Goal: Navigation & Orientation: Find specific page/section

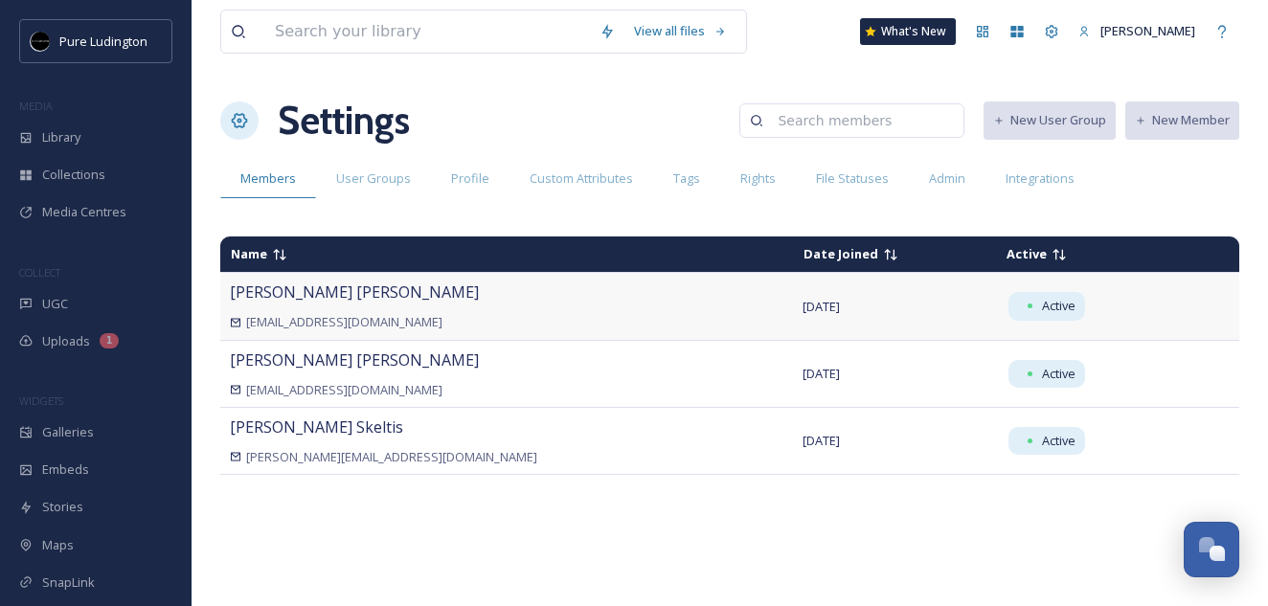
click at [277, 297] on span "[PERSON_NAME]" at bounding box center [354, 292] width 249 height 21
click at [282, 317] on span "[EMAIL_ADDRESS][DOMAIN_NAME]" at bounding box center [344, 322] width 196 height 18
click at [283, 316] on span "[EMAIL_ADDRESS][DOMAIN_NAME]" at bounding box center [344, 322] width 196 height 18
click at [488, 130] on div "Settings New User Group New Member" at bounding box center [729, 120] width 1019 height 57
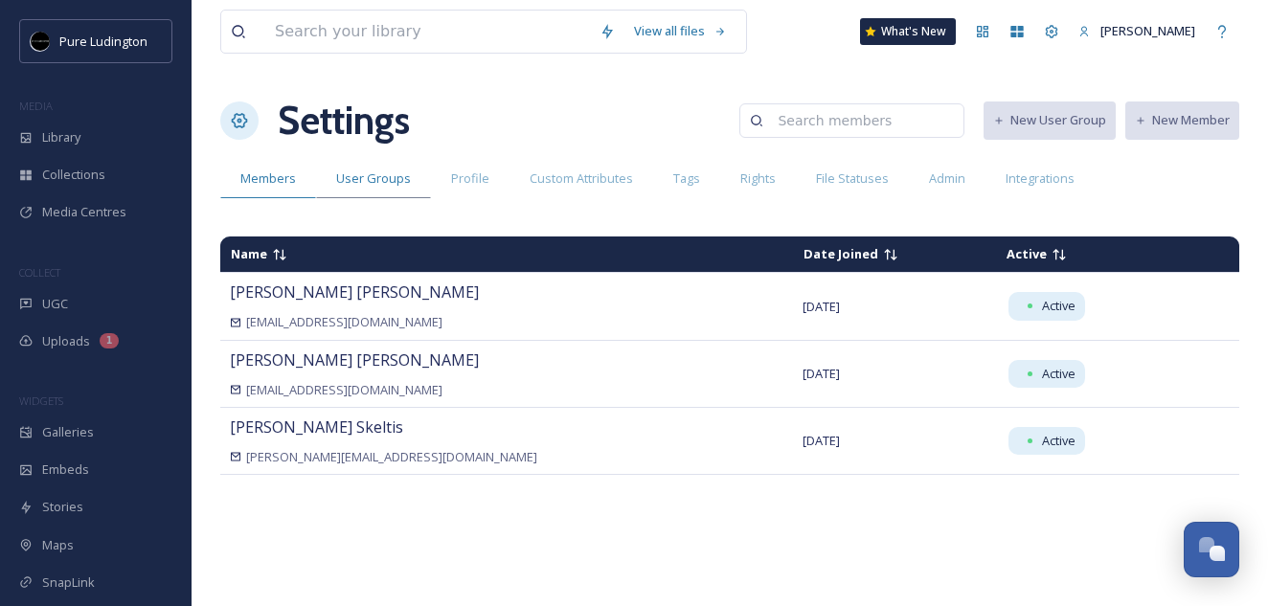
click at [367, 179] on span "User Groups" at bounding box center [373, 179] width 75 height 18
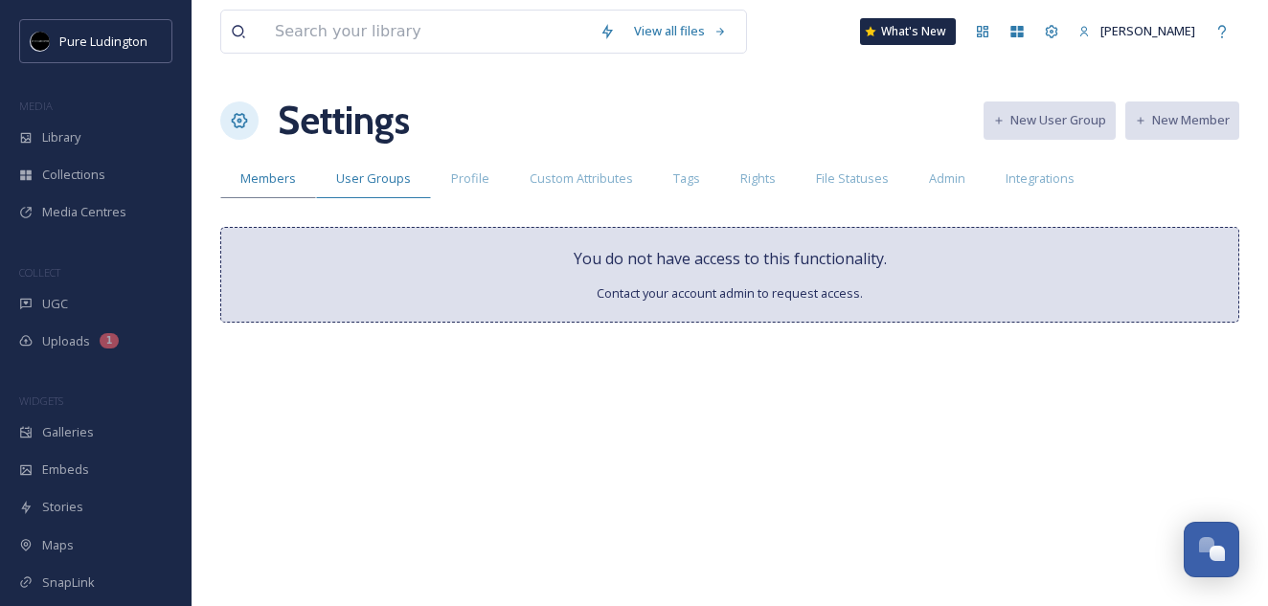
click at [285, 189] on div "Members" at bounding box center [268, 178] width 96 height 39
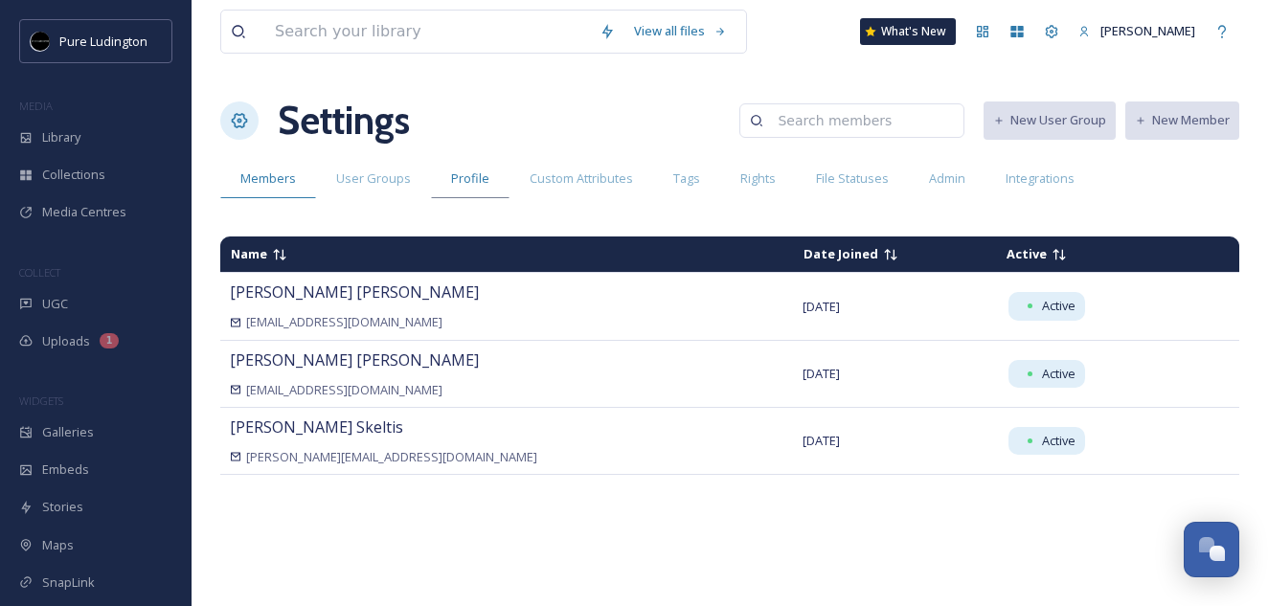
click at [479, 183] on span "Profile" at bounding box center [470, 179] width 38 height 18
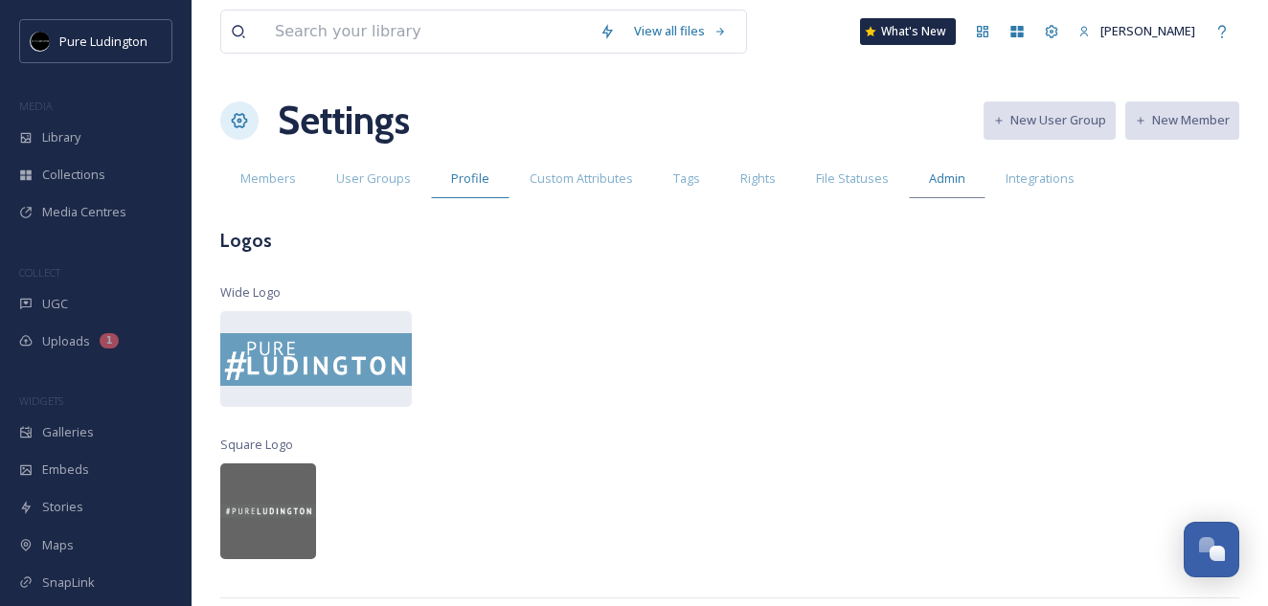
click at [934, 184] on span "Admin" at bounding box center [947, 179] width 36 height 18
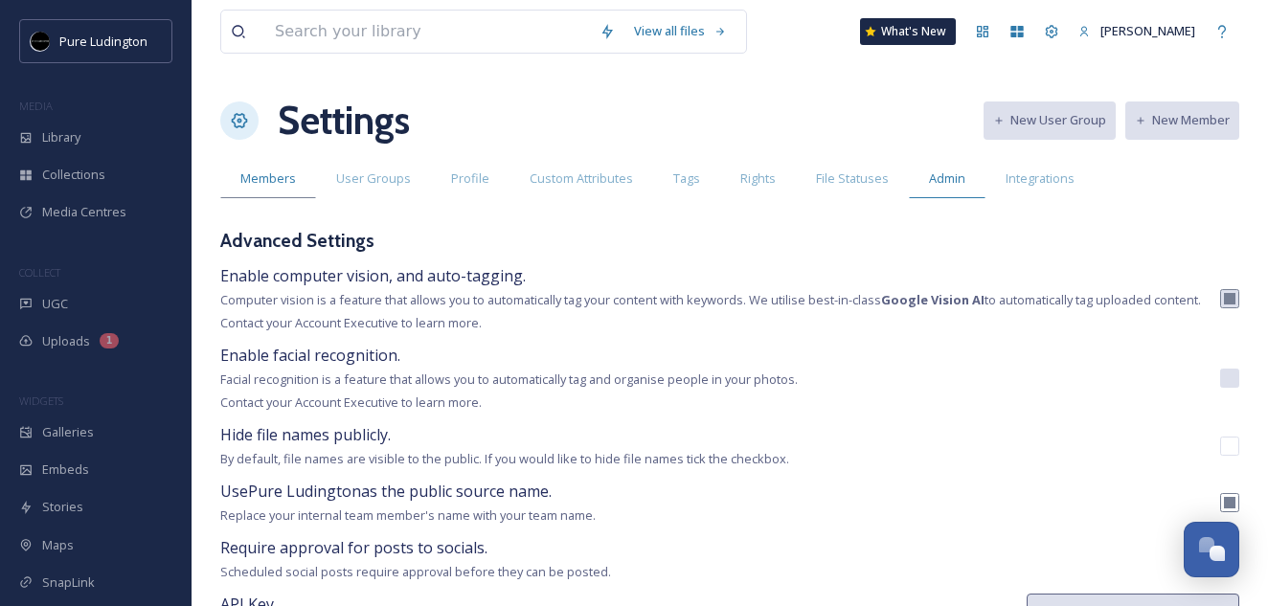
click at [248, 171] on span "Members" at bounding box center [268, 179] width 56 height 18
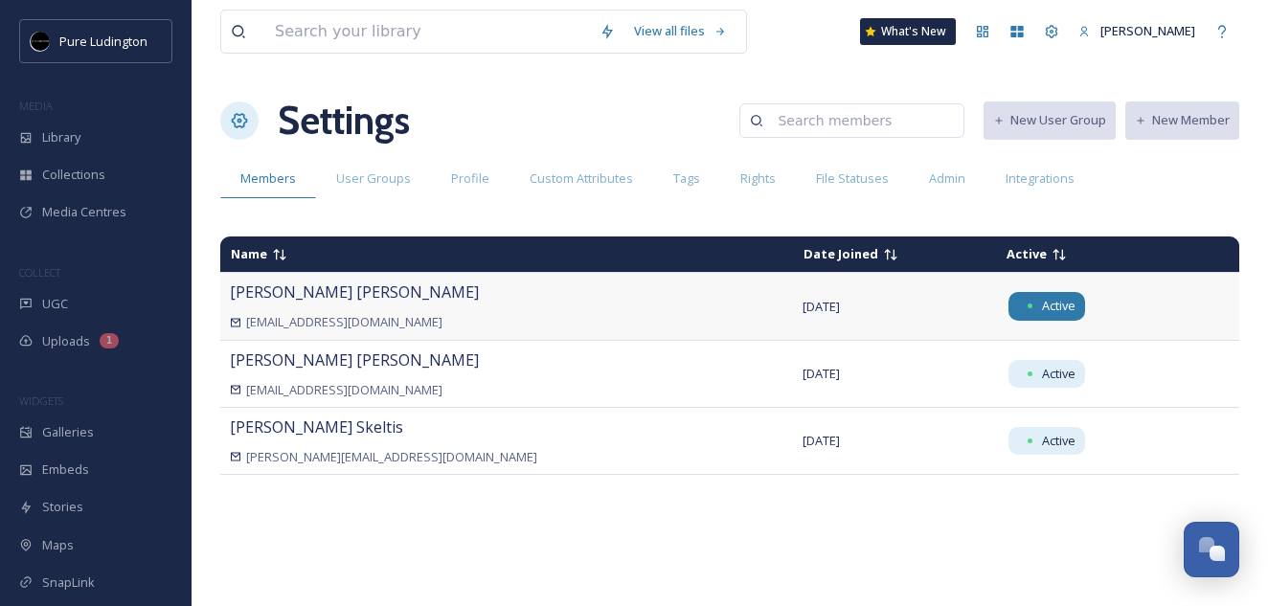
click at [1042, 313] on span "Active" at bounding box center [1059, 306] width 34 height 18
click at [1042, 307] on span "Active" at bounding box center [1059, 306] width 34 height 18
click at [608, 308] on div "Kristen Smith kristens@ludington.org" at bounding box center [507, 306] width 554 height 51
click at [318, 290] on span "Kristen Smith" at bounding box center [354, 292] width 249 height 21
click at [299, 307] on div "Kristen Smith kristens@ludington.org" at bounding box center [507, 306] width 554 height 51
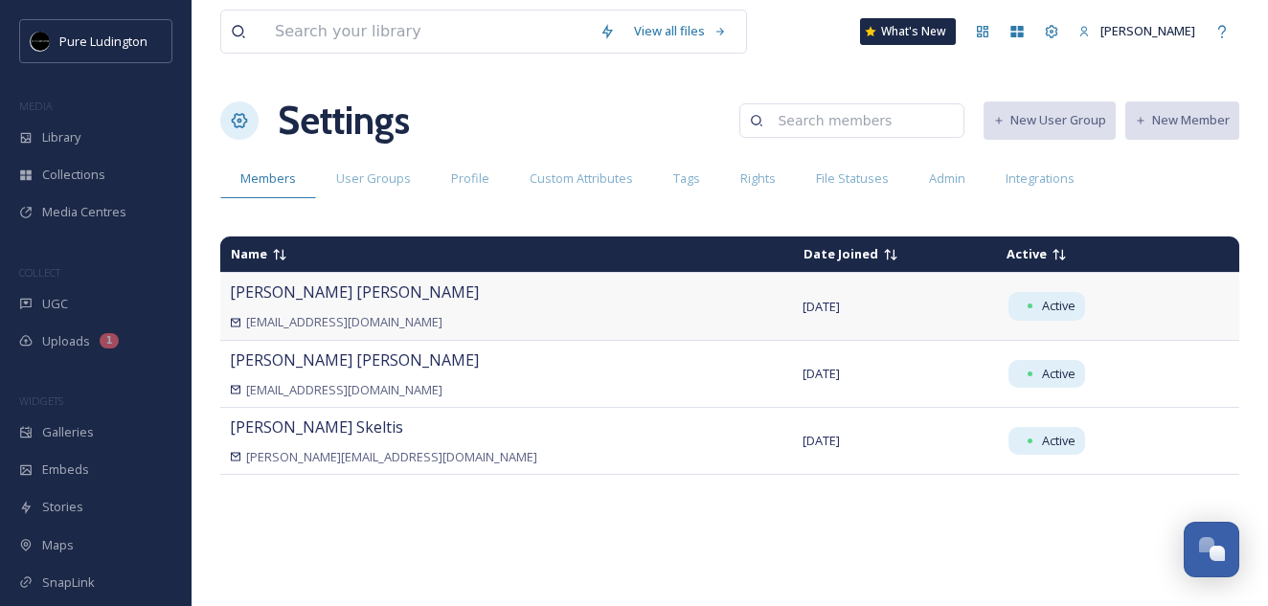
click at [301, 316] on span "[EMAIL_ADDRESS][DOMAIN_NAME]" at bounding box center [344, 322] width 196 height 18
click at [300, 288] on span "Kristen Smith" at bounding box center [354, 292] width 249 height 21
click at [340, 519] on div "Name Date Joined Active Kristen Smith kristens@ludington.org May 01 2025 Active…" at bounding box center [729, 410] width 1019 height 367
click at [1091, 34] on icon at bounding box center [1085, 32] width 12 height 12
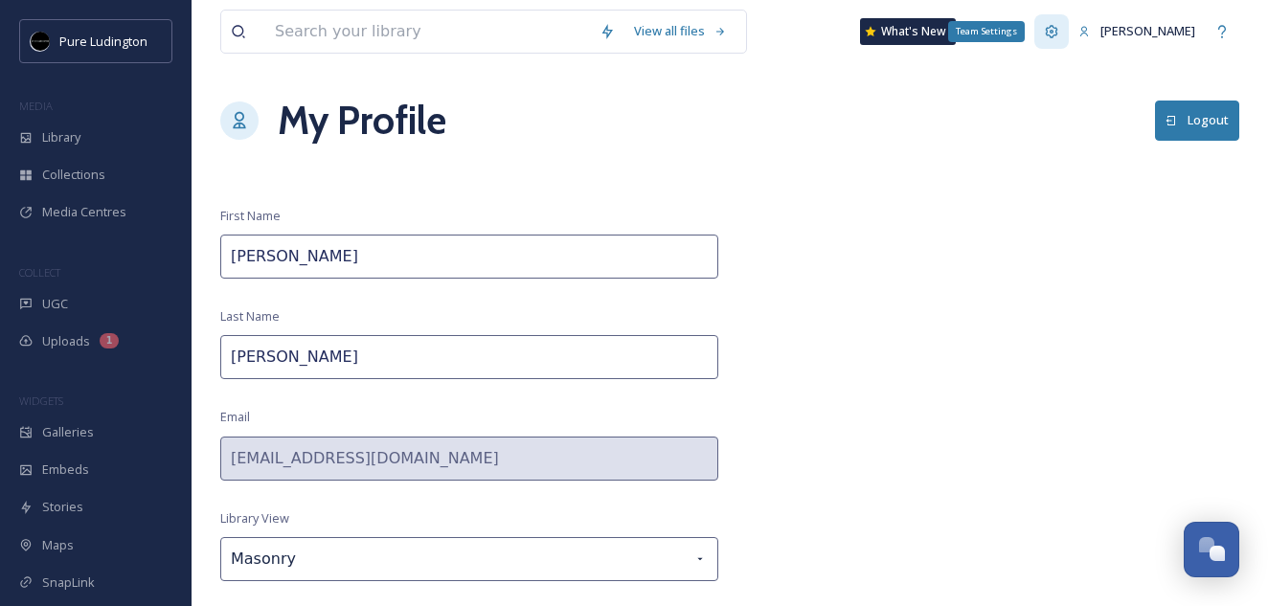
click at [1058, 27] on icon at bounding box center [1052, 31] width 12 height 12
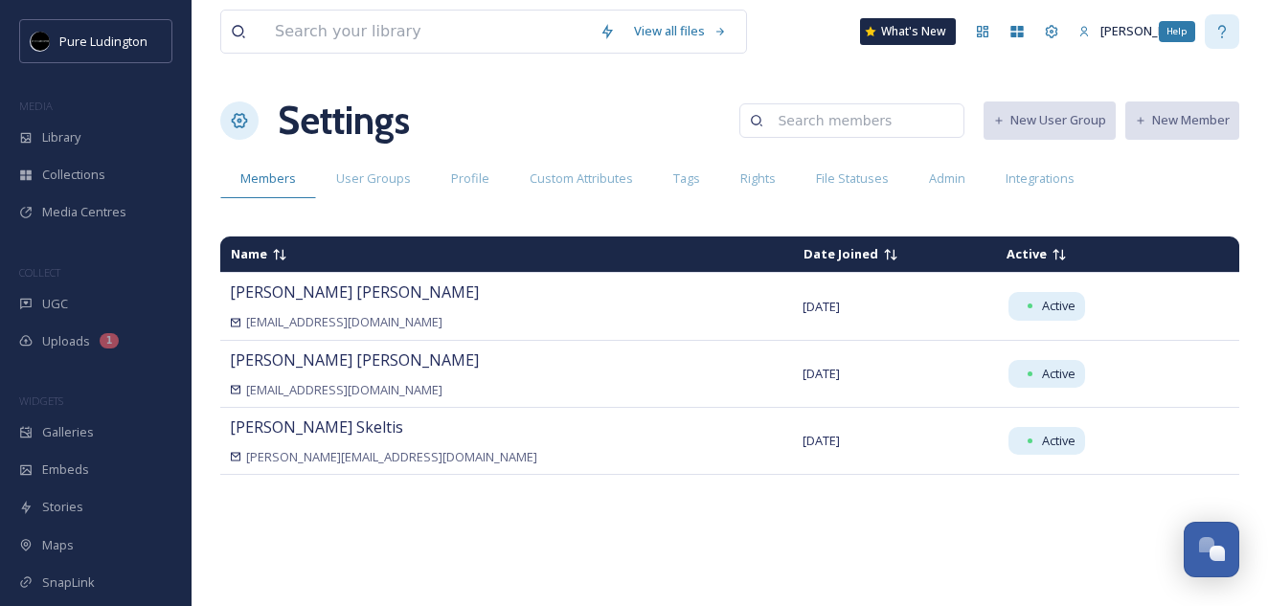
click at [1222, 28] on icon at bounding box center [1222, 31] width 15 height 15
